Goal: Transaction & Acquisition: Purchase product/service

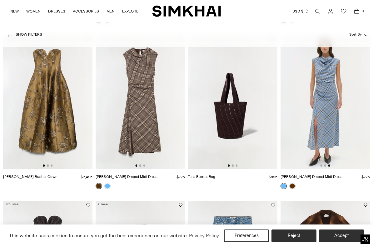
scroll to position [0, 179]
click at [328, 109] on img at bounding box center [324, 102] width 89 height 134
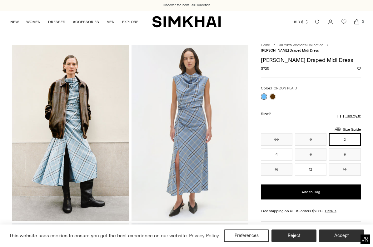
click at [201, 80] on img at bounding box center [189, 132] width 117 height 175
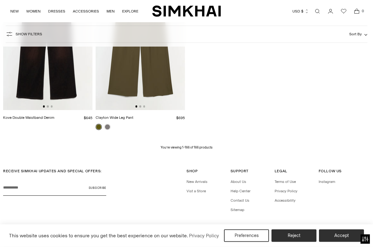
scroll to position [6900, 0]
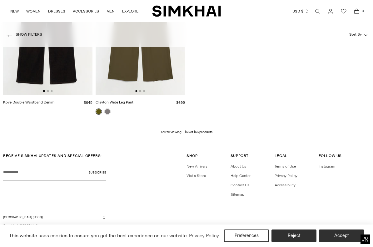
click at [38, 15] on link "WOMEN" at bounding box center [33, 11] width 14 height 14
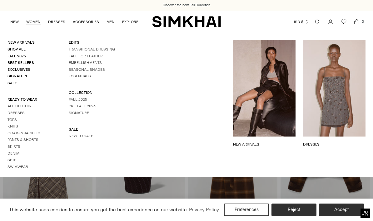
click at [91, 138] on link "New to Sale" at bounding box center [81, 136] width 24 height 4
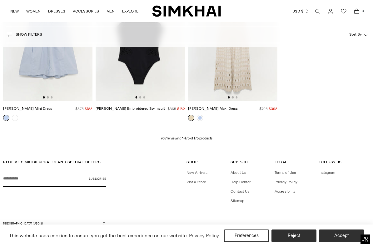
scroll to position [7175, 0]
